Goal: Transaction & Acquisition: Purchase product/service

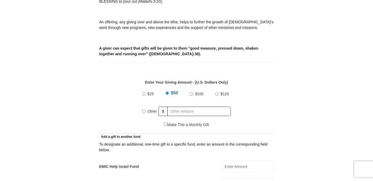
scroll to position [122, 0]
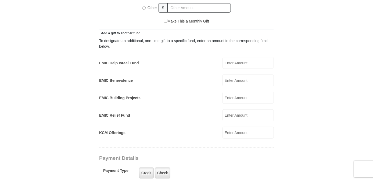
scroll to position [195, 0]
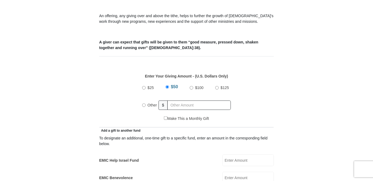
click at [144, 104] on input "Other" at bounding box center [143, 105] width 3 height 3
radio input "true"
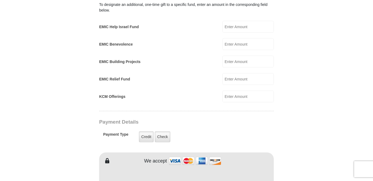
scroll to position [342, 0]
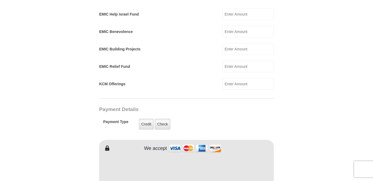
click at [238, 78] on input "KCM Offerings" at bounding box center [247, 84] width 51 height 12
click at [314, 74] on form "Eagle Mountain International Church Online Giving Because of gifts like yours, …" at bounding box center [186, 72] width 306 height 785
click at [250, 78] on input "KCM Offerings" at bounding box center [247, 84] width 51 height 12
type input "50"
click at [300, 102] on form "Eagle Mountain International Church Online Giving Because of gifts like yours, …" at bounding box center [186, 77] width 306 height 794
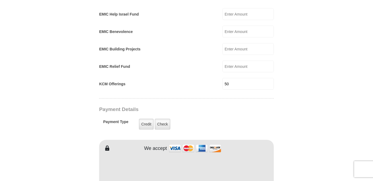
scroll to position [390, 0]
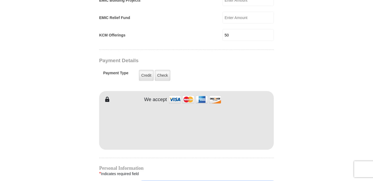
type input "Ira"
type input "McManus"
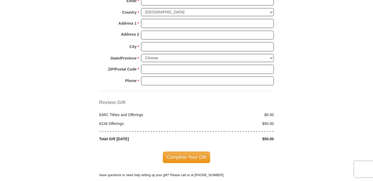
scroll to position [537, 0]
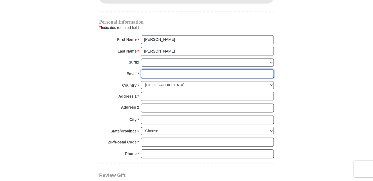
click at [157, 69] on input "Email *" at bounding box center [207, 73] width 133 height 9
type input "IRAMC2@YAHOO.COM"
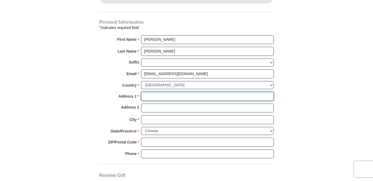
type input "P.O. Box 1442"
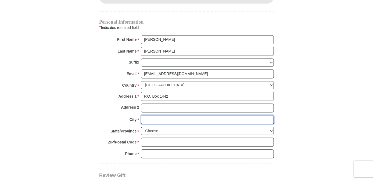
type input "Robinson"
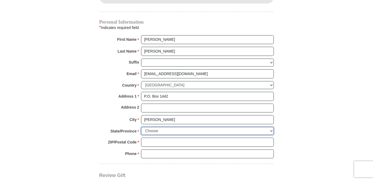
select select "TX"
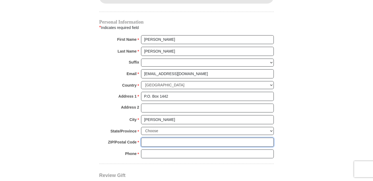
type input "76643"
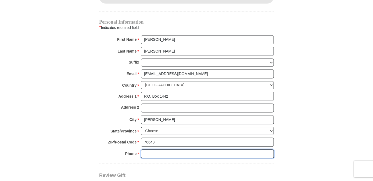
type input "5124976397"
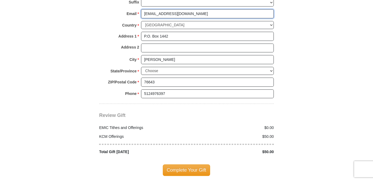
scroll to position [610, 0]
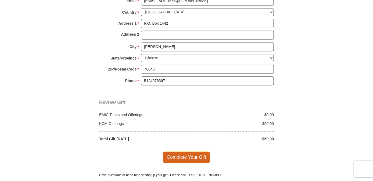
drag, startPoint x: 187, startPoint y: 144, endPoint x: 262, endPoint y: 131, distance: 76.2
click at [188, 152] on span "Complete Your Gift" at bounding box center [187, 157] width 48 height 11
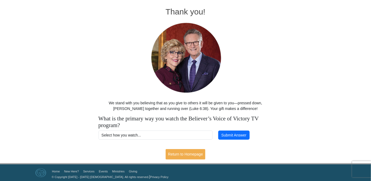
scroll to position [24, 0]
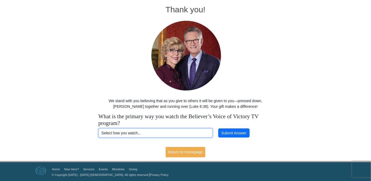
click at [180, 133] on select "Select how you watch... Daystar Morning Daystar Evening KCM.org GoVictory.com V…" at bounding box center [156, 133] width 114 height 9
select select "VICTORYCOM"
click at [99, 129] on select "Select how you watch... Daystar Morning Daystar Evening KCM.org GoVictory.com V…" at bounding box center [156, 133] width 114 height 9
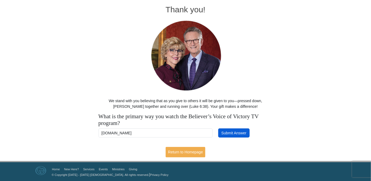
click at [232, 130] on button "Submit Answer" at bounding box center [233, 133] width 31 height 9
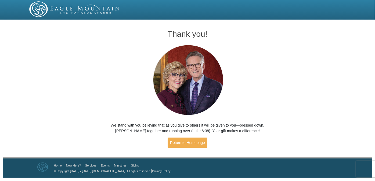
click at [62, 11] on img at bounding box center [74, 9] width 91 height 16
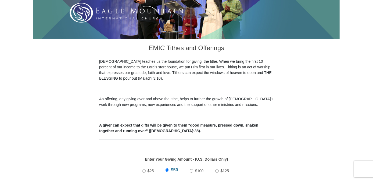
scroll to position [195, 0]
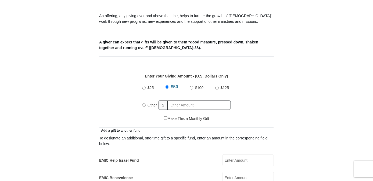
click at [143, 104] on input "Other" at bounding box center [143, 105] width 3 height 3
radio input "true"
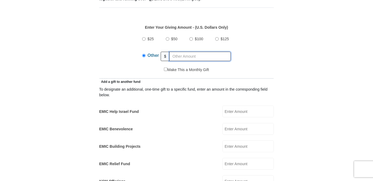
scroll to position [293, 0]
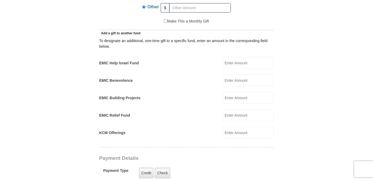
drag, startPoint x: 237, startPoint y: 126, endPoint x: 243, endPoint y: 126, distance: 6.2
click at [237, 127] on input "KCM Offerings" at bounding box center [247, 133] width 51 height 12
type input "213"
click at [314, 109] on form "Eagle Mountain International Church Online Giving Because of gifts like yours, …" at bounding box center [186, 126] width 306 height 794
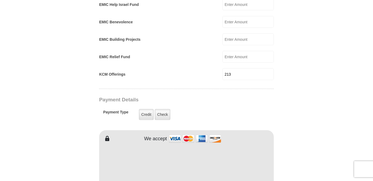
scroll to position [415, 0]
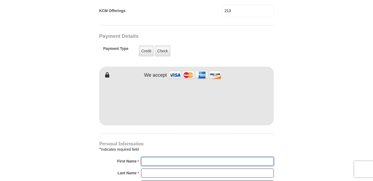
type input "Bert"
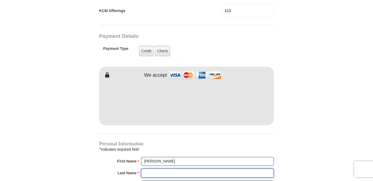
type input "McManus"
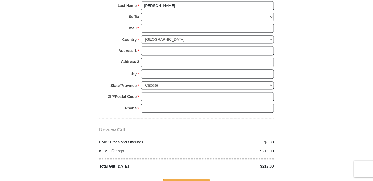
scroll to position [537, 0]
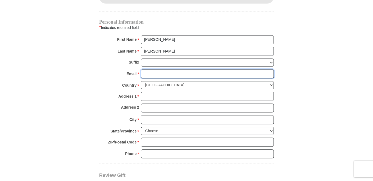
click at [156, 69] on input "Email *" at bounding box center [207, 73] width 133 height 9
type input "bertmcm@yahoo.com"
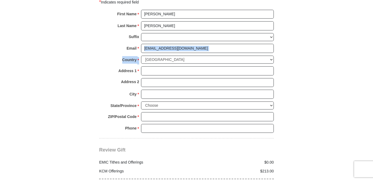
scroll to position [561, 0]
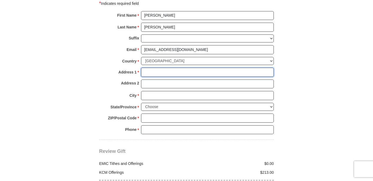
click at [164, 68] on input "Address 1 *" at bounding box center [207, 72] width 133 height 9
type input "P.O. Box 7021"
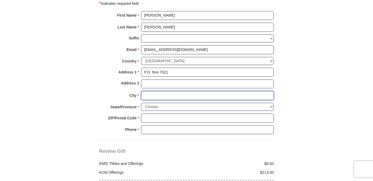
type input "Granbury"
select select "TX"
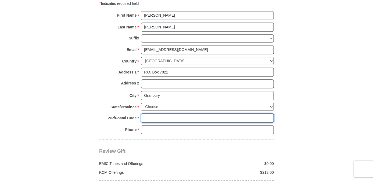
type input "76049"
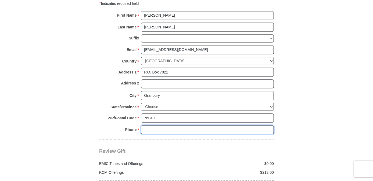
type input "5129887019"
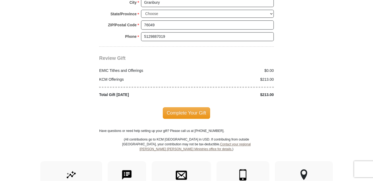
scroll to position [659, 0]
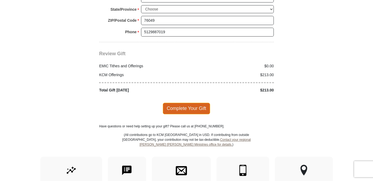
drag, startPoint x: 198, startPoint y: 96, endPoint x: 309, endPoint y: 92, distance: 111.8
click at [198, 103] on span "Complete Your Gift" at bounding box center [187, 108] width 48 height 11
